Goal: Navigation & Orientation: Find specific page/section

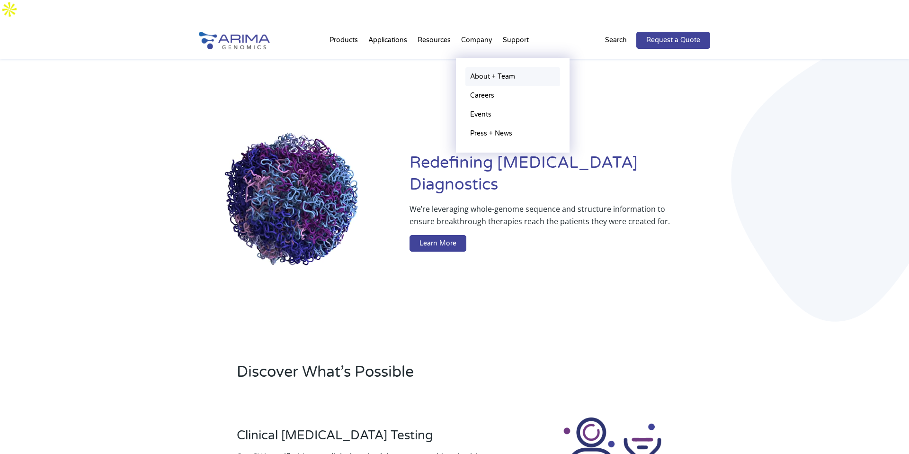
click at [481, 67] on link "About + Team" at bounding box center [513, 76] width 95 height 19
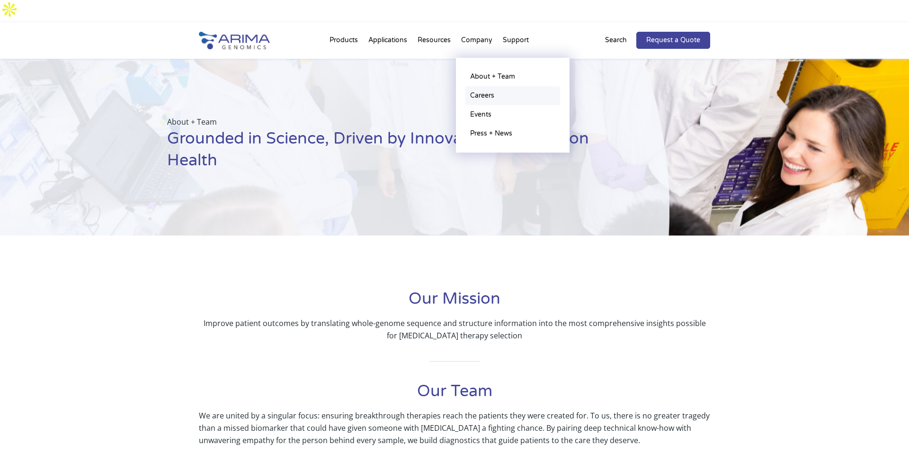
click at [480, 86] on link "Careers" at bounding box center [513, 95] width 95 height 19
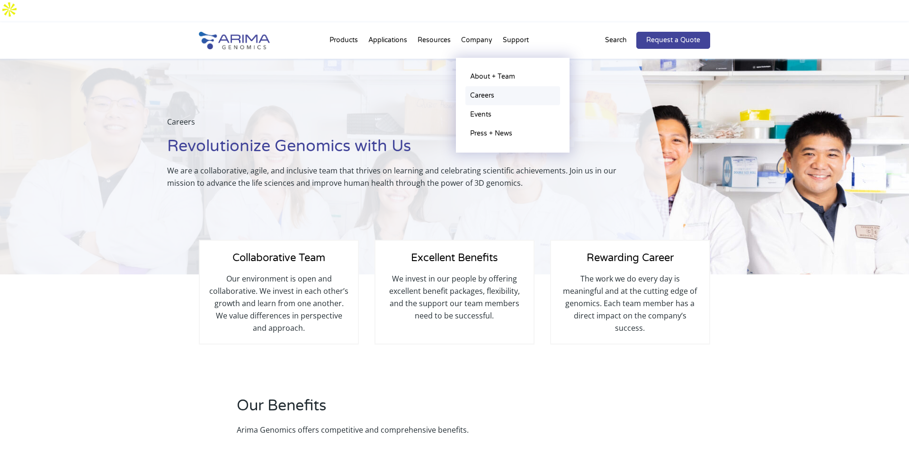
click at [488, 86] on link "Careers" at bounding box center [513, 95] width 95 height 19
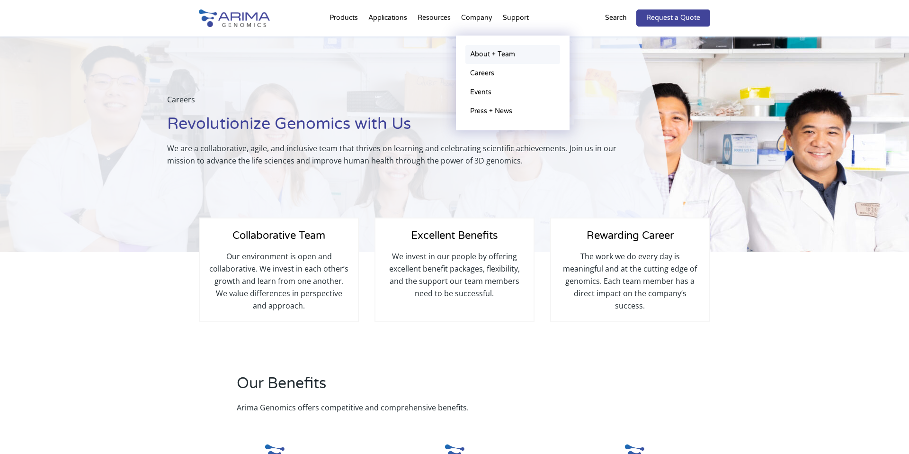
click at [485, 54] on link "About + Team" at bounding box center [513, 54] width 95 height 19
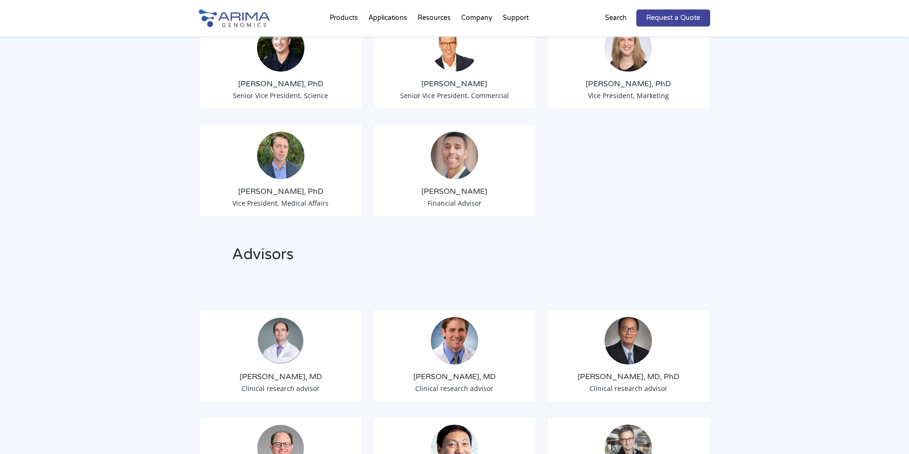
scroll to position [931, 0]
